Goal: Information Seeking & Learning: Understand process/instructions

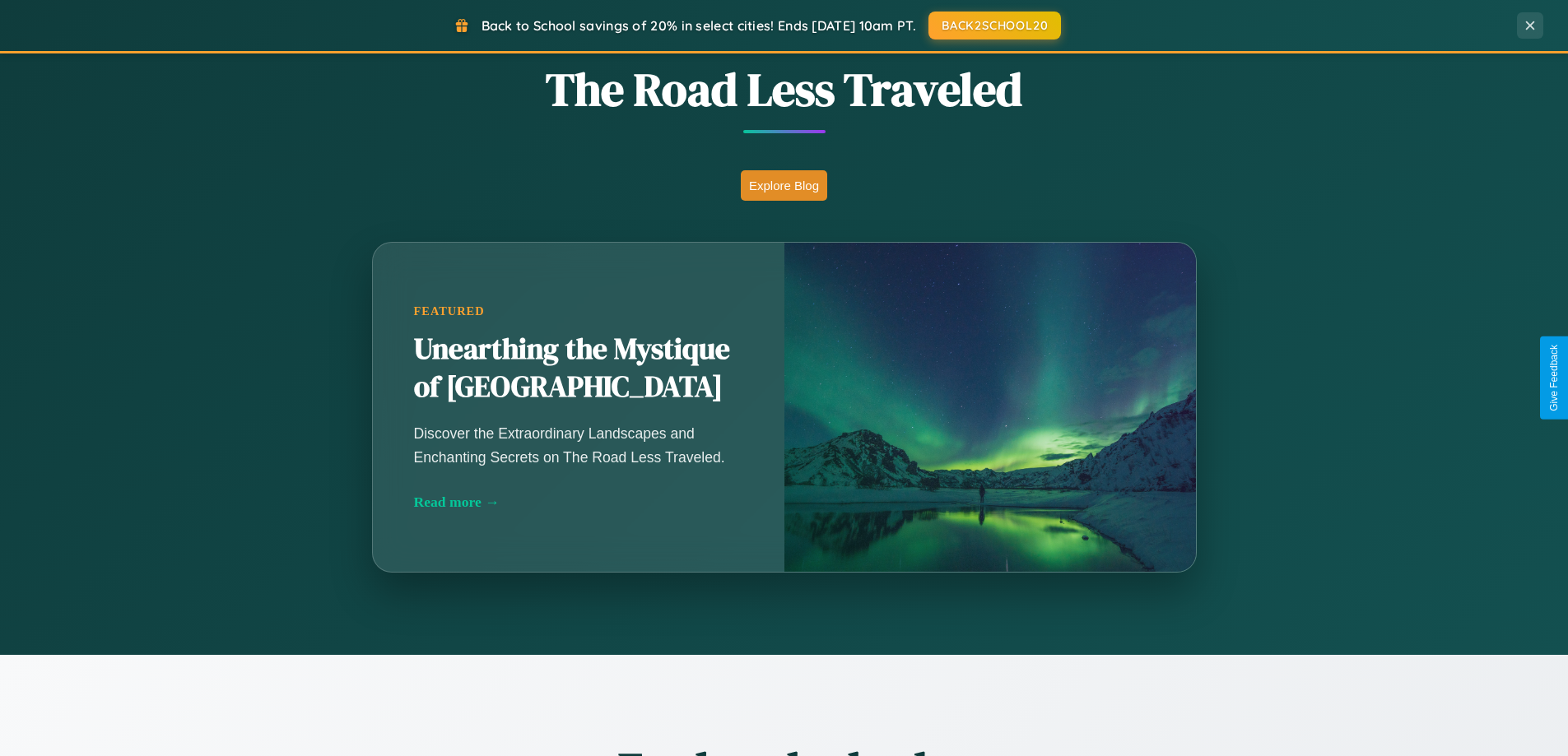
scroll to position [3167, 0]
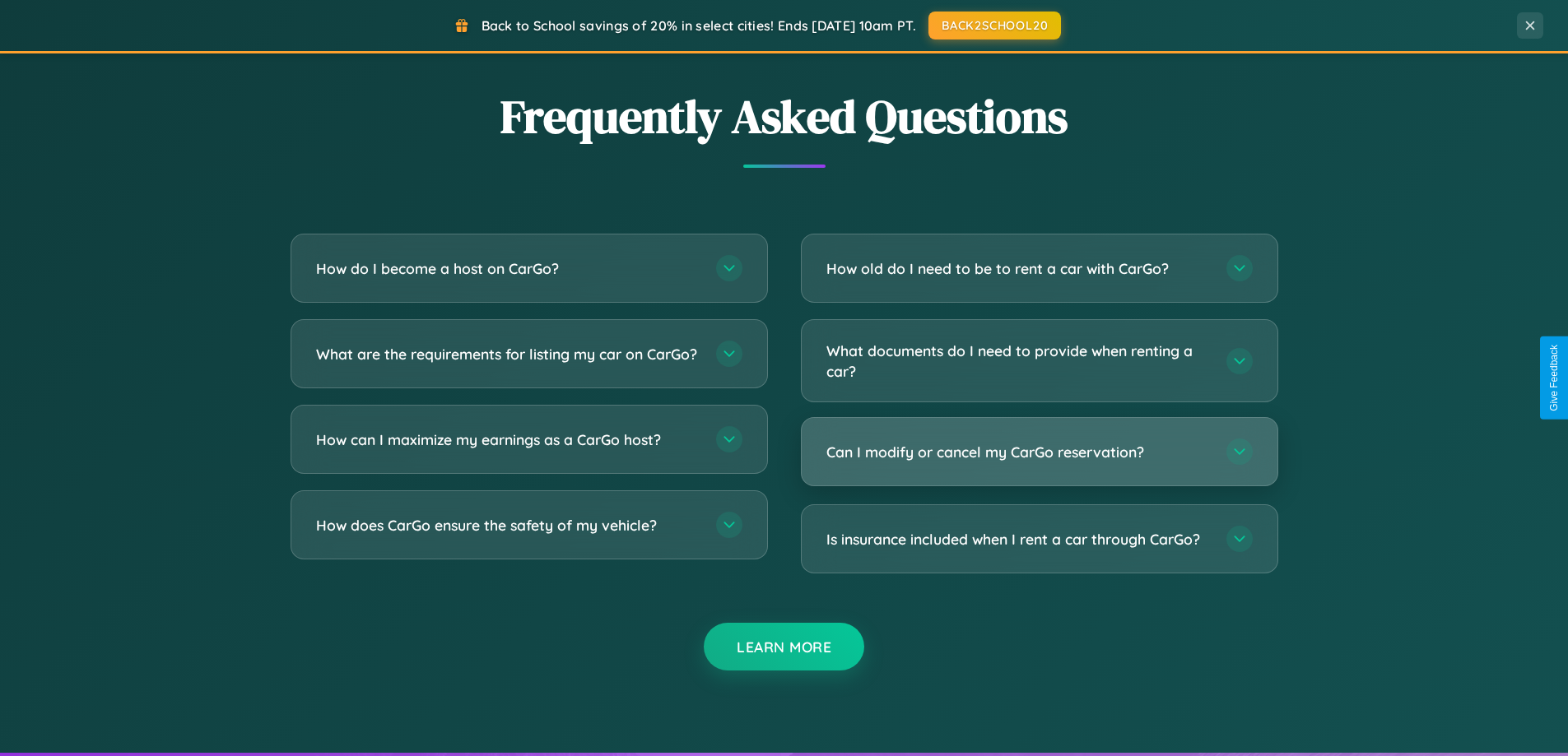
click at [1038, 452] on h3 "Can I modify or cancel my CarGo reservation?" at bounding box center [1018, 452] width 384 height 20
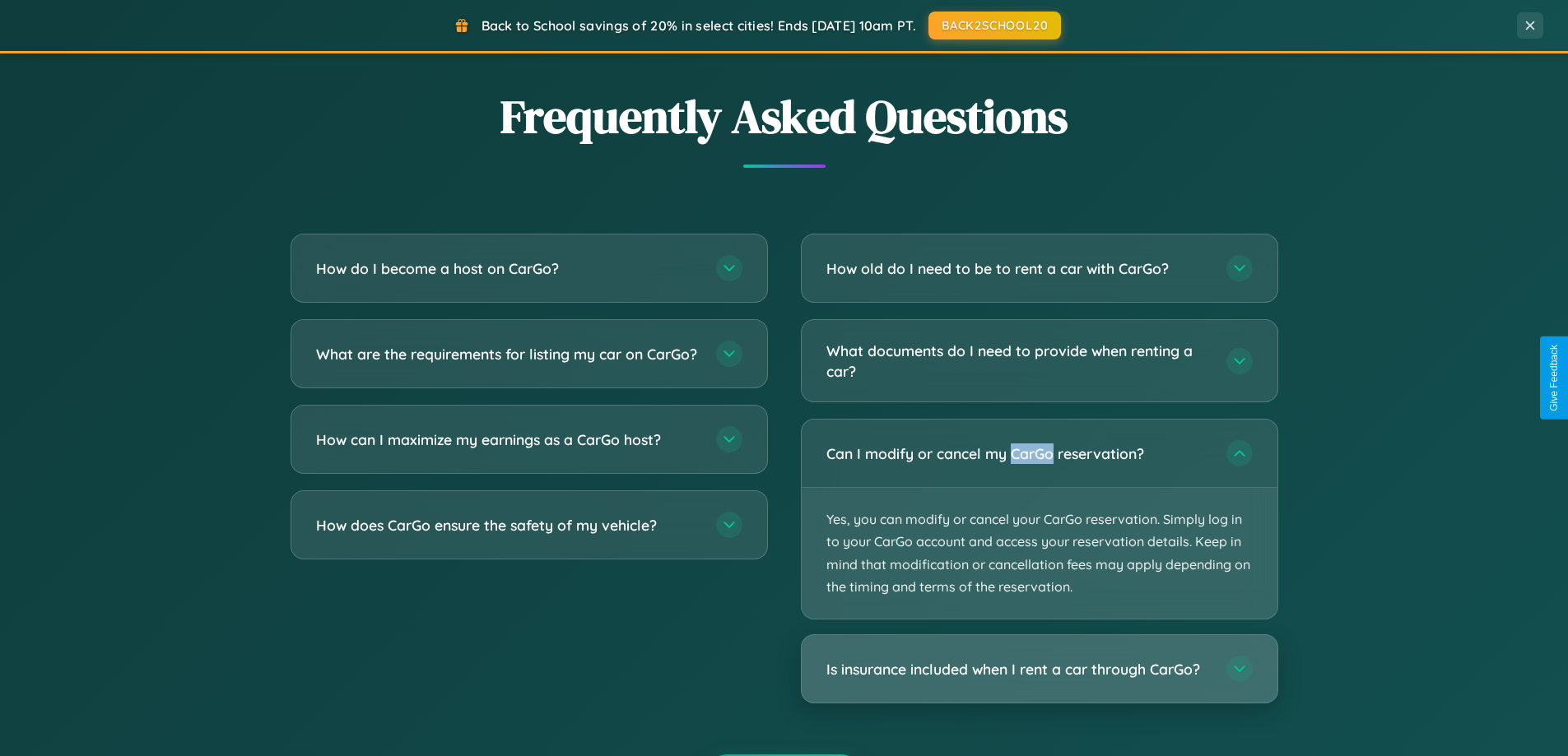
click at [1038, 671] on h3 "Is insurance included when I rent a car through CarGo?" at bounding box center [1018, 669] width 384 height 20
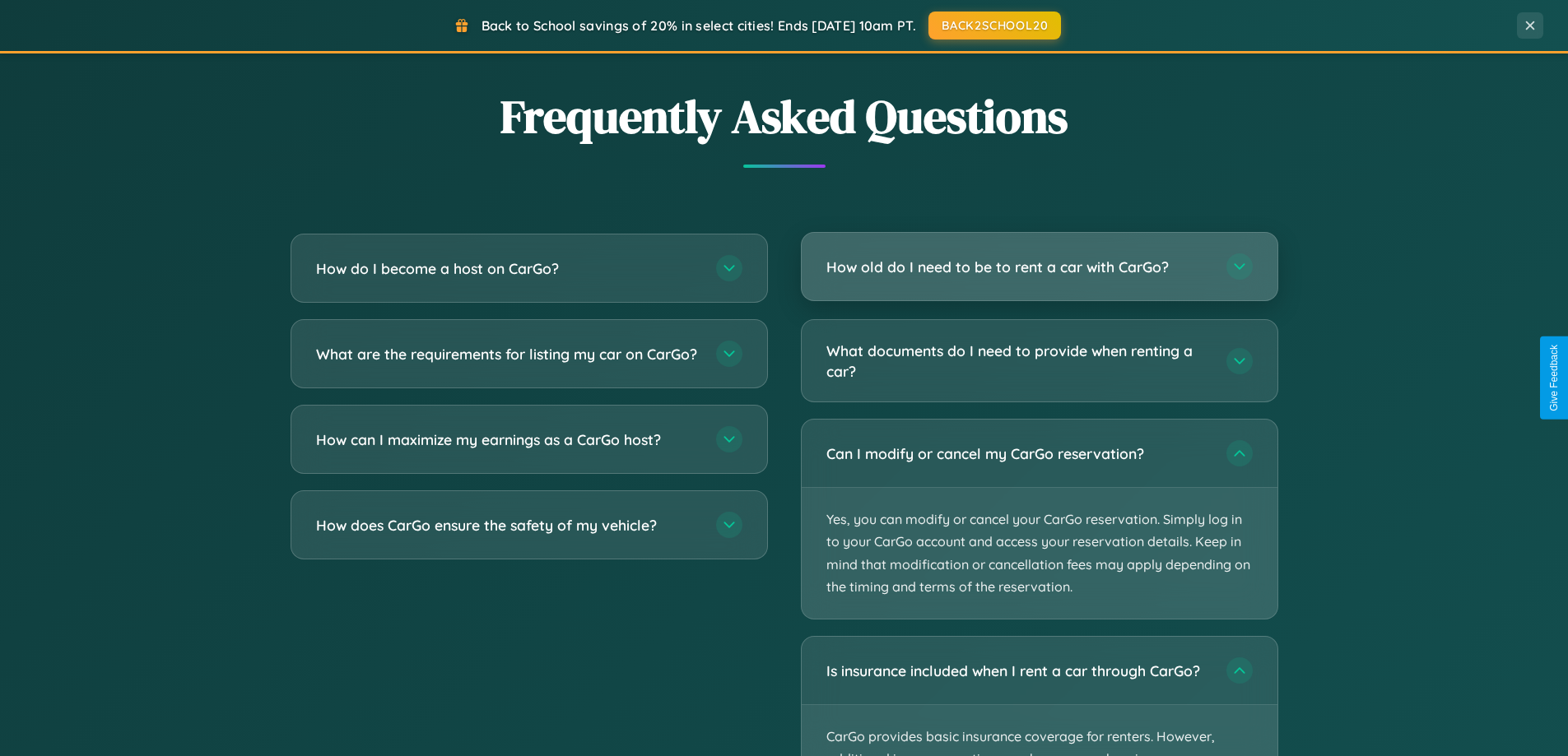
click at [1038, 269] on h3 "How old do I need to be to rent a car with CarGo?" at bounding box center [1018, 267] width 384 height 20
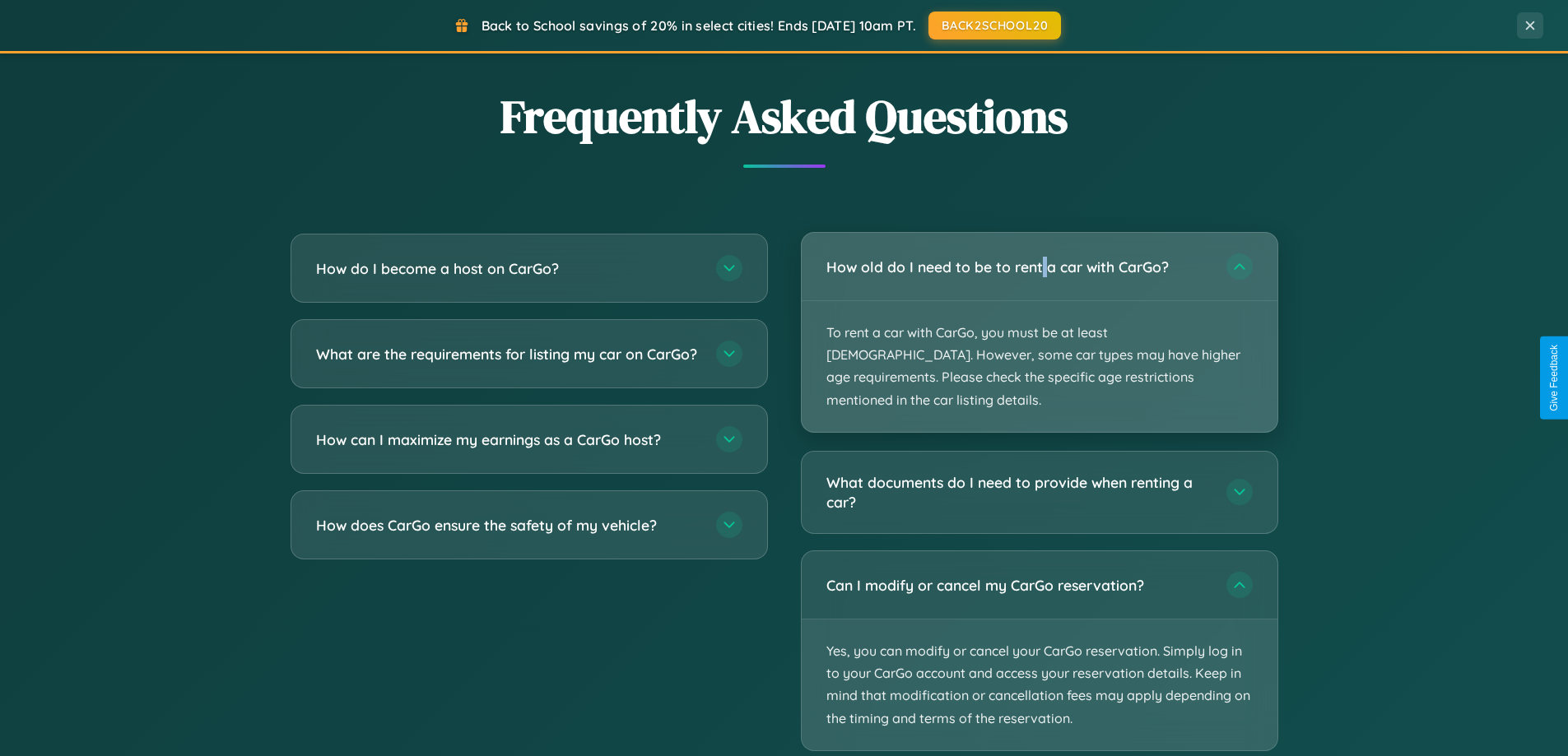
scroll to position [710, 0]
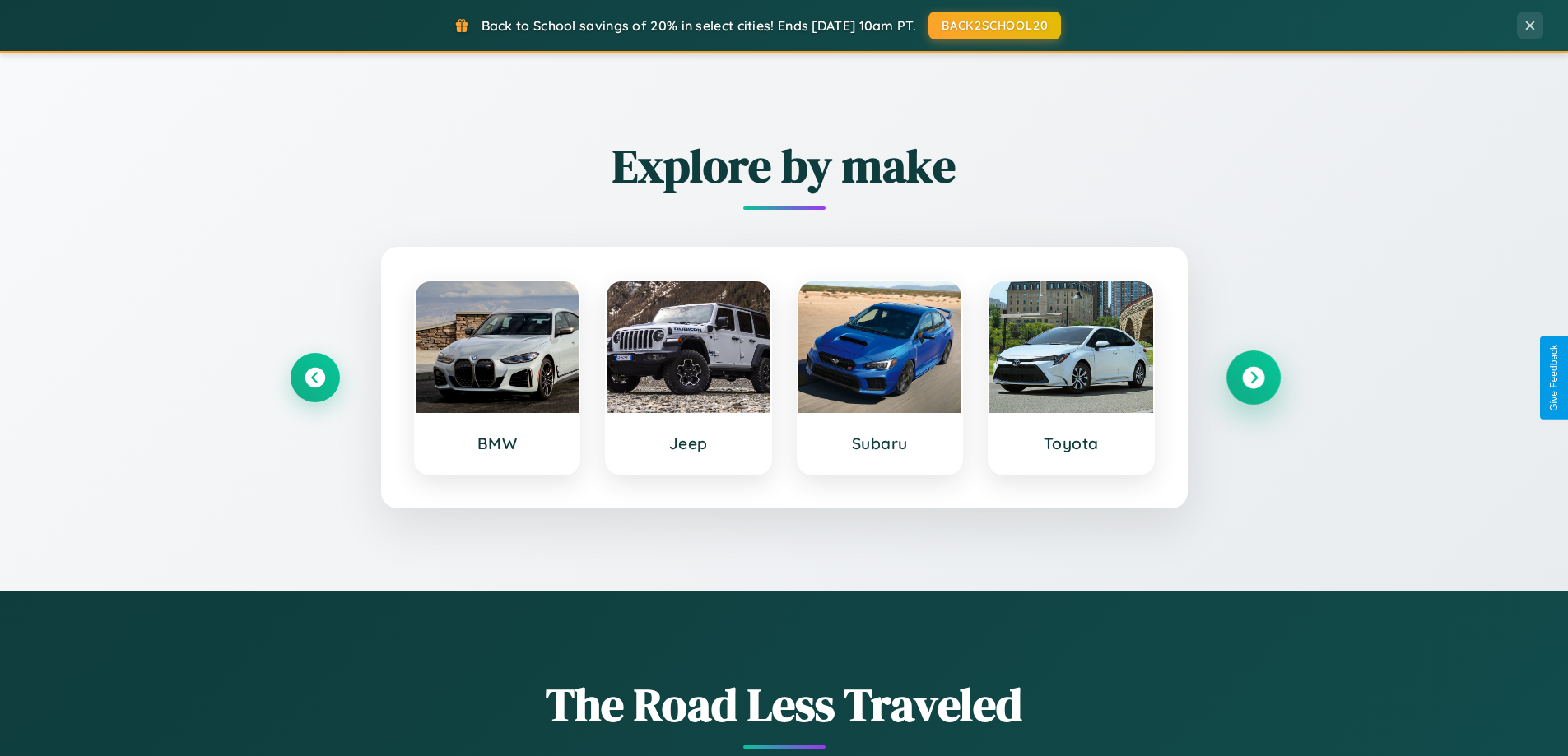
click at [1253, 378] on icon at bounding box center [1253, 378] width 22 height 22
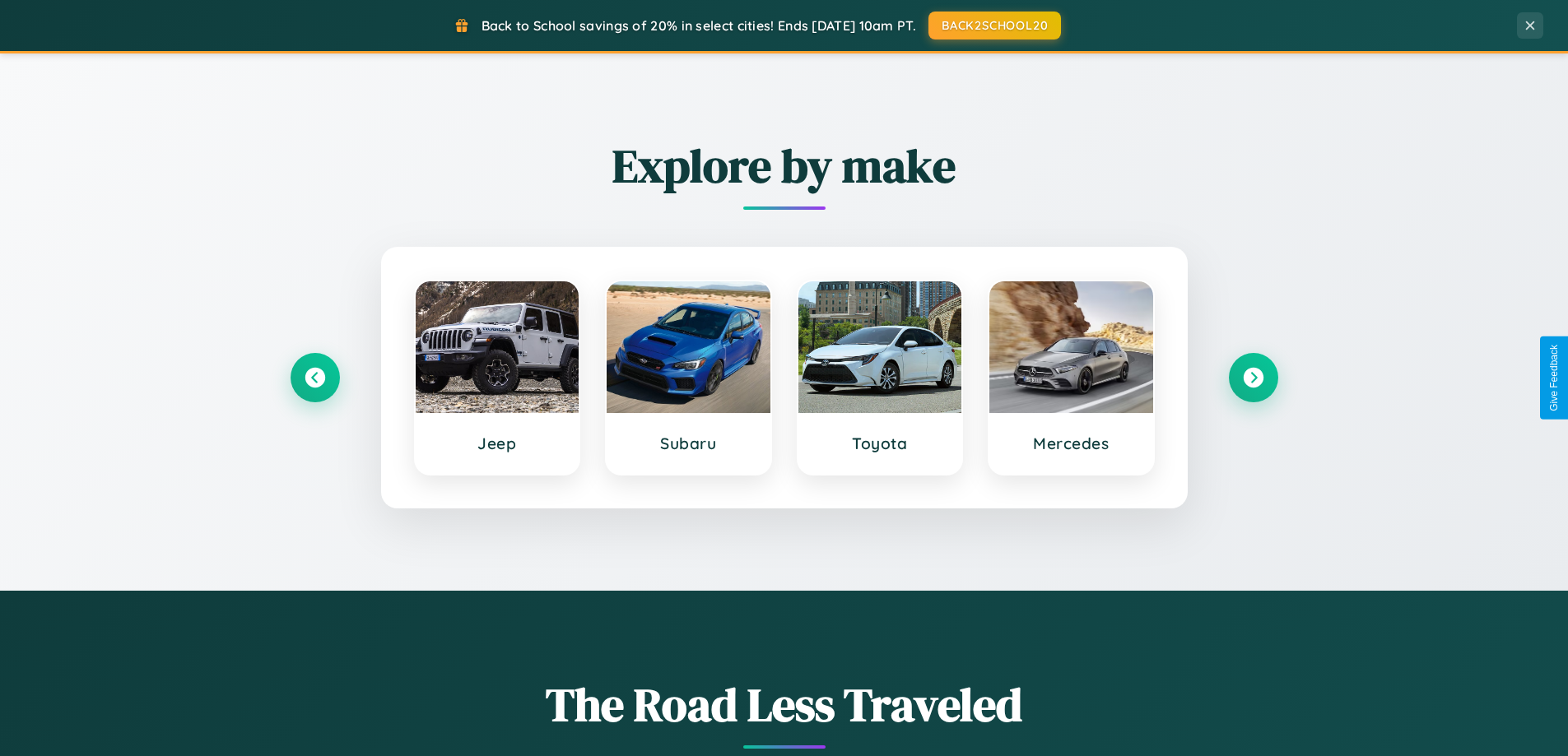
scroll to position [0, 0]
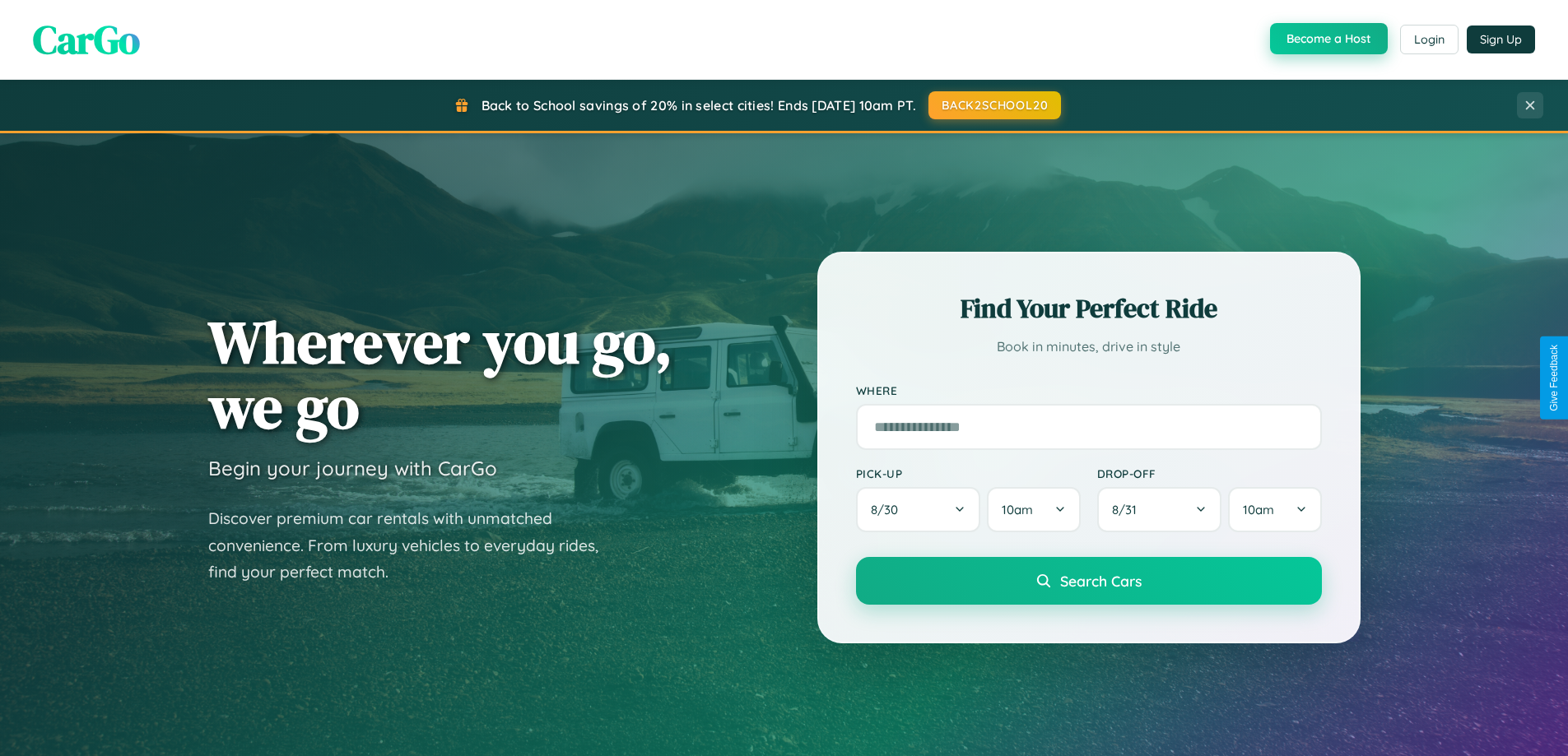
click at [1326, 40] on button "Become a Host" at bounding box center [1328, 38] width 117 height 31
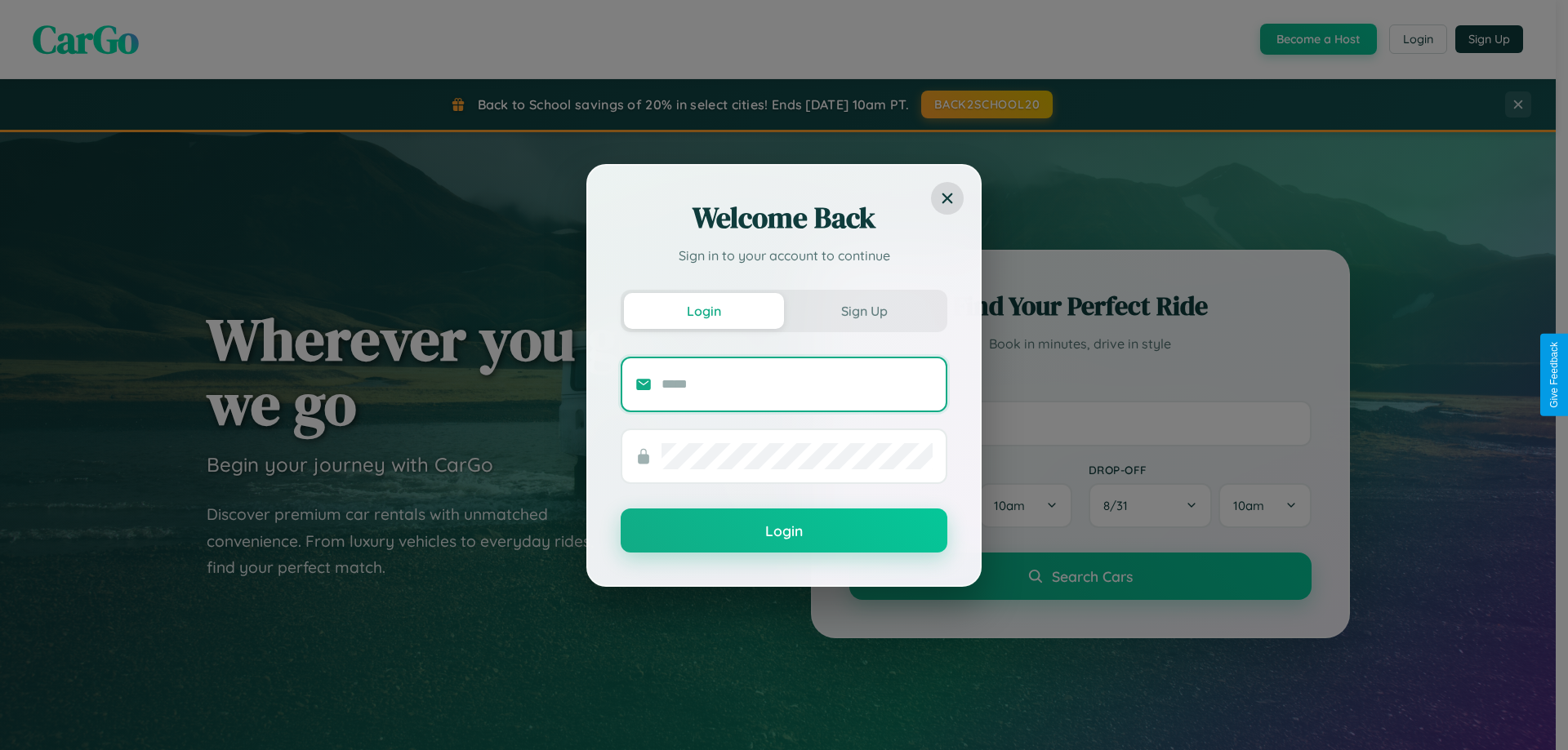
click at [797, 384] on input "text" at bounding box center [797, 384] width 271 height 26
type input "**********"
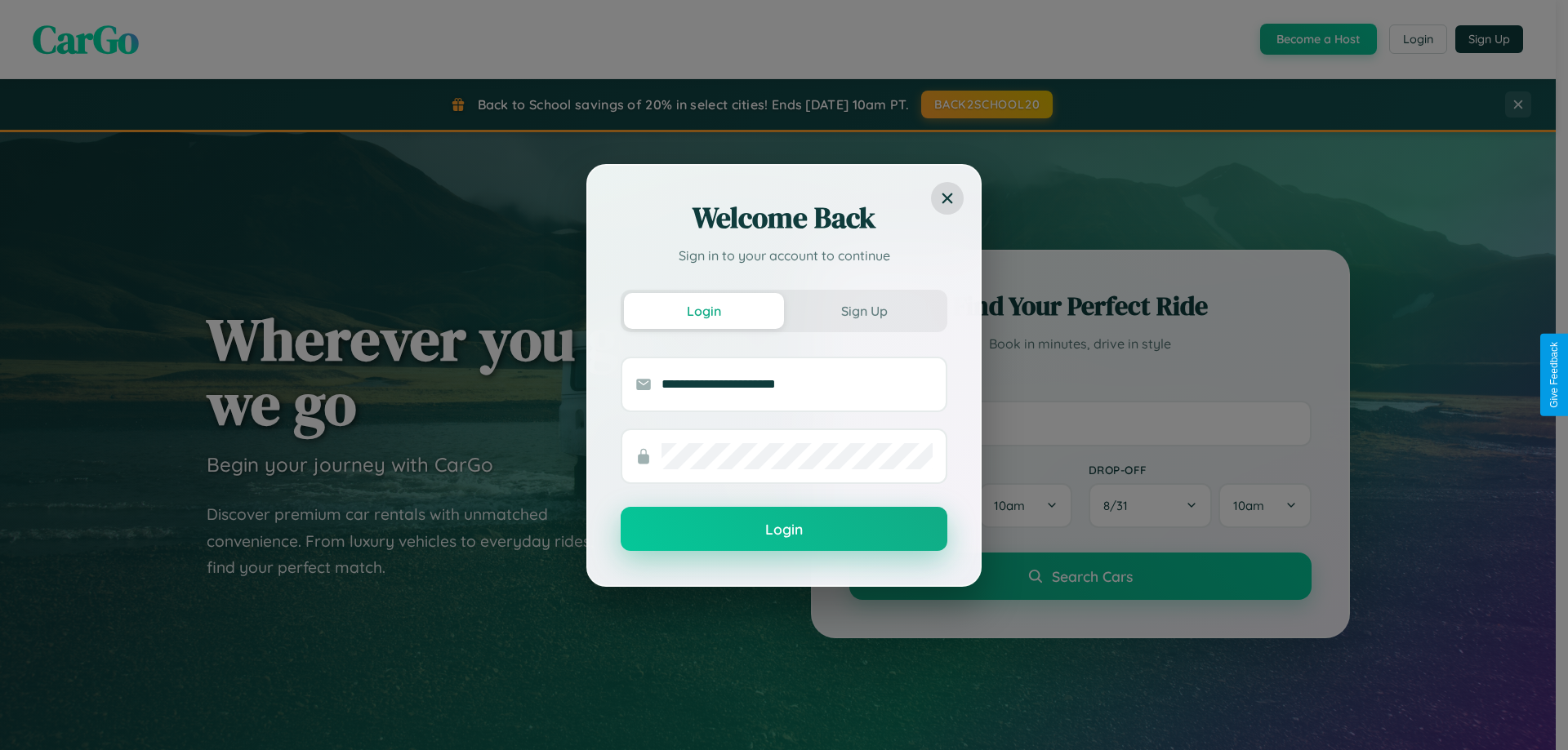
click at [784, 530] on button "Login" at bounding box center [784, 529] width 327 height 44
